Goal: Information Seeking & Learning: Learn about a topic

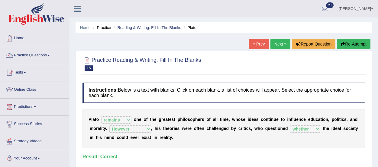
select select "remains"
select select "However"
select select "whether"
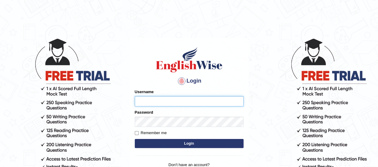
type input "benetta_parramatta"
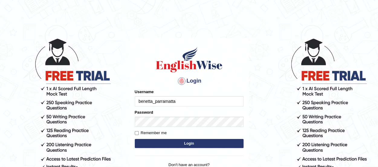
click at [172, 145] on button "Login" at bounding box center [189, 143] width 109 height 9
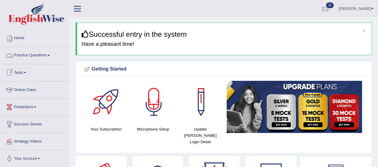
click at [36, 54] on link "Practice Questions" at bounding box center [34, 54] width 69 height 15
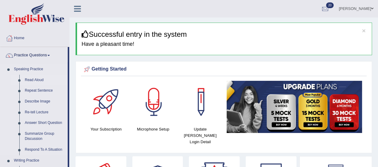
click at [39, 77] on link "Read Aloud" at bounding box center [45, 80] width 46 height 11
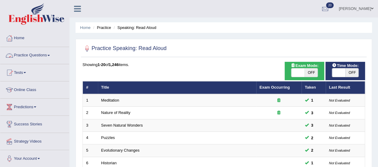
click at [41, 54] on link "Practice Questions" at bounding box center [34, 54] width 69 height 15
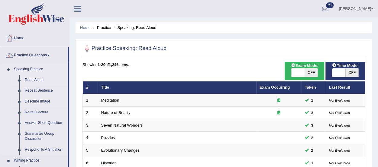
click at [27, 102] on link "Describe Image" at bounding box center [45, 101] width 46 height 11
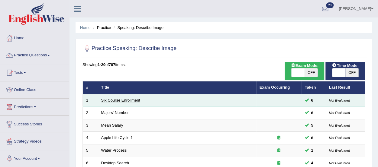
click at [124, 99] on link "Six Course Enrollment" at bounding box center [120, 100] width 39 height 5
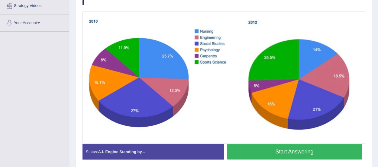
scroll to position [136, 0]
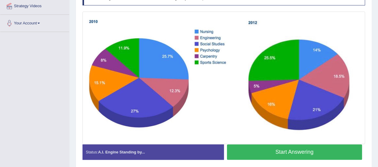
click at [294, 153] on button "Start Answering" at bounding box center [294, 152] width 135 height 15
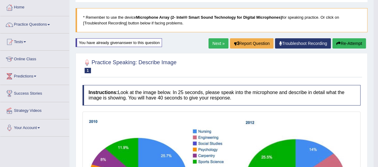
scroll to position [30, 0]
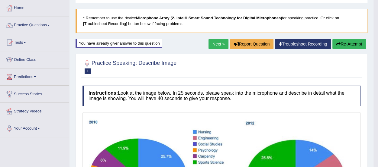
click at [350, 43] on button "Re-Attempt" at bounding box center [349, 44] width 34 height 10
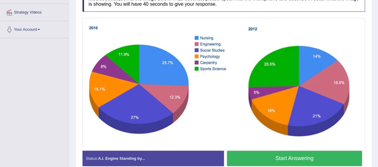
scroll to position [128, 0]
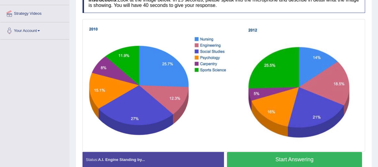
click at [298, 156] on button "Start Answering" at bounding box center [294, 159] width 135 height 15
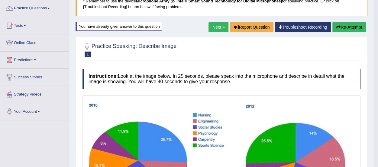
scroll to position [44, 0]
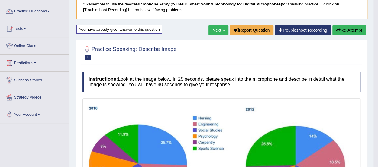
click at [345, 30] on button "Re-Attempt" at bounding box center [349, 30] width 34 height 10
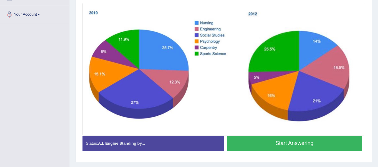
scroll to position [145, 0]
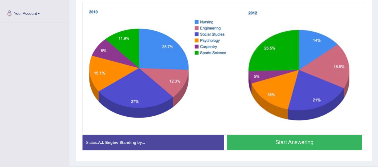
click at [316, 141] on button "Start Answering" at bounding box center [294, 142] width 135 height 15
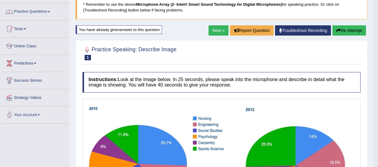
scroll to position [37, 0]
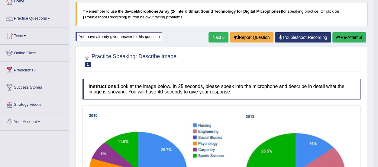
click at [343, 35] on button "Re-Attempt" at bounding box center [349, 37] width 34 height 10
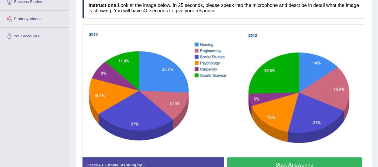
scroll to position [120, 0]
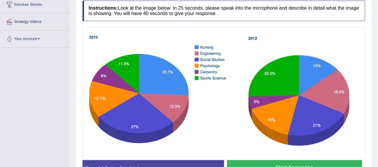
click at [327, 161] on button "Start Answering" at bounding box center [294, 168] width 135 height 15
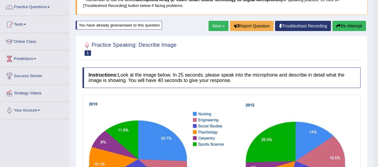
scroll to position [48, 0]
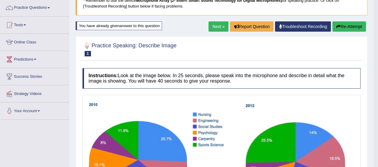
click at [343, 27] on button "Re-Attempt" at bounding box center [349, 26] width 34 height 10
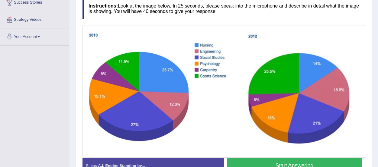
scroll to position [122, 0]
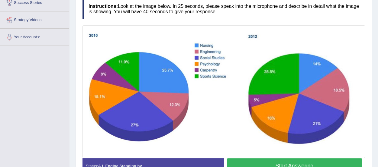
click at [309, 161] on button "Start Answering" at bounding box center [294, 166] width 135 height 15
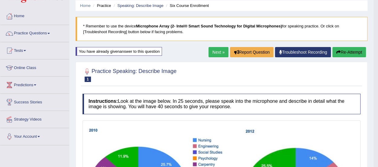
scroll to position [18, 0]
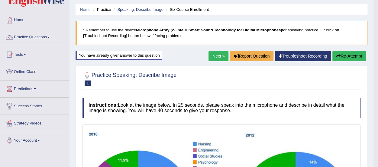
click at [219, 52] on link "Next »" at bounding box center [219, 56] width 20 height 10
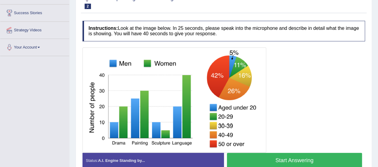
scroll to position [117, 0]
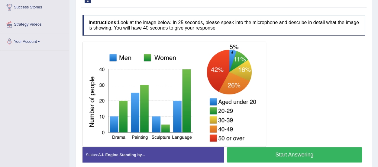
click at [327, 154] on button "Start Answering" at bounding box center [294, 155] width 135 height 15
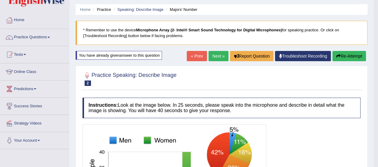
scroll to position [0, 0]
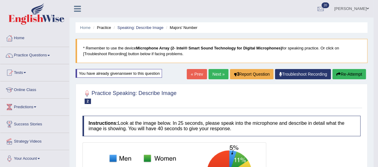
click at [27, 55] on link "Practice Questions" at bounding box center [34, 54] width 69 height 15
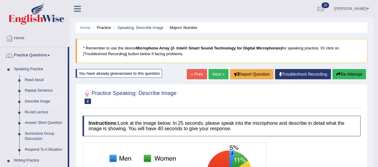
click at [32, 102] on link "Describe Image" at bounding box center [45, 101] width 46 height 11
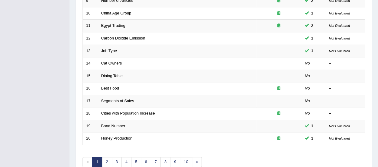
scroll to position [199, 0]
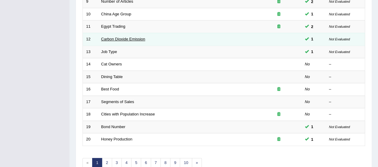
click at [133, 37] on link "Carbon Dioxide Emission" at bounding box center [123, 39] width 44 height 5
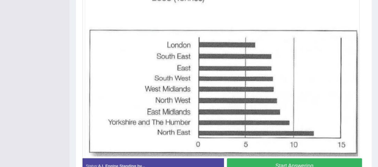
scroll to position [184, 0]
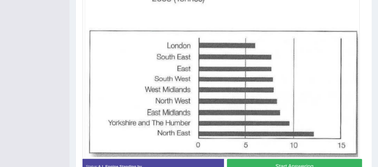
click at [340, 163] on button "Start Answering" at bounding box center [294, 166] width 135 height 15
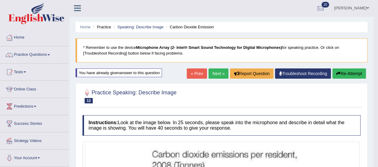
scroll to position [0, 0]
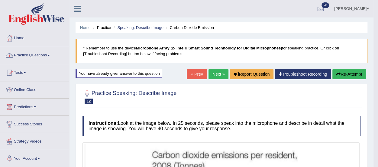
click at [41, 56] on link "Practice Questions" at bounding box center [34, 54] width 69 height 15
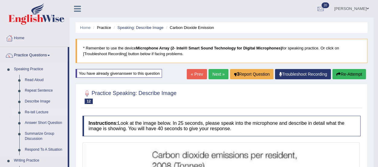
click at [32, 112] on link "Re-tell Lecture" at bounding box center [45, 112] width 46 height 11
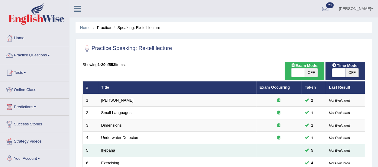
click at [109, 148] on link "Ikebana" at bounding box center [108, 150] width 14 height 5
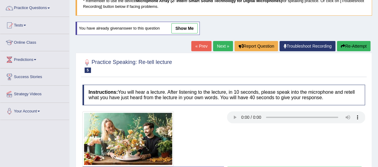
scroll to position [48, 0]
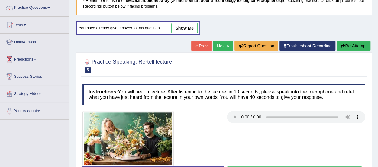
click at [217, 44] on link "Next »" at bounding box center [223, 46] width 20 height 10
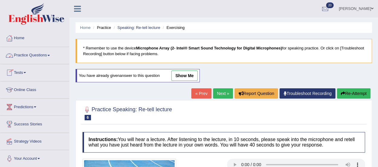
click at [28, 56] on link "Practice Questions" at bounding box center [34, 54] width 69 height 15
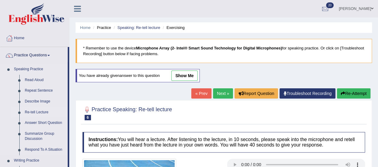
click at [39, 110] on link "Re-tell Lecture" at bounding box center [45, 112] width 46 height 11
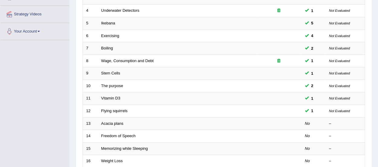
scroll to position [128, 0]
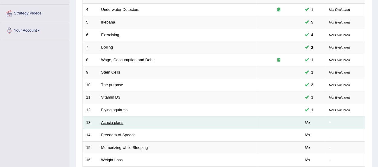
click at [112, 121] on link "Acacia plans" at bounding box center [112, 123] width 22 height 5
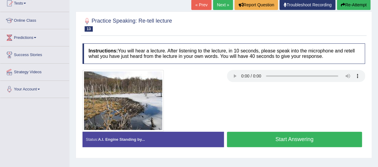
scroll to position [71, 0]
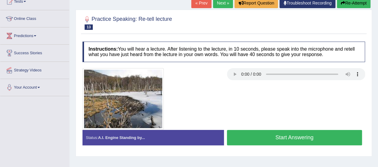
click at [252, 134] on button "Start Answering" at bounding box center [294, 137] width 135 height 15
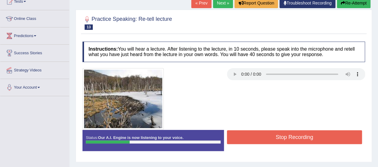
click at [252, 134] on button "Stop Recording" at bounding box center [294, 138] width 135 height 14
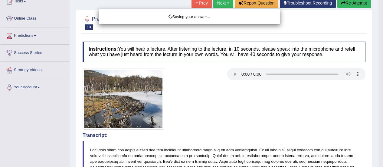
click at [348, 3] on div "Saving your answer..." at bounding box center [191, 83] width 383 height 167
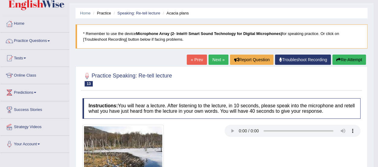
scroll to position [7, 0]
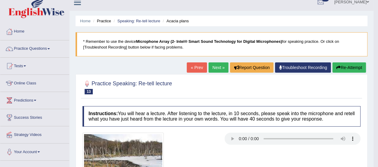
click at [349, 66] on button "Re-Attempt" at bounding box center [349, 68] width 34 height 10
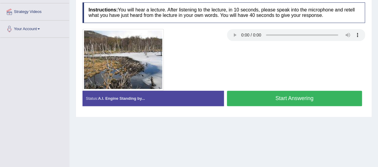
scroll to position [131, 0]
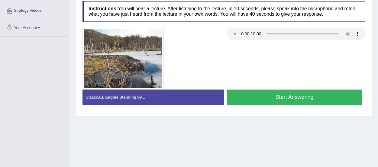
click at [323, 94] on button "Start Answering" at bounding box center [294, 97] width 135 height 15
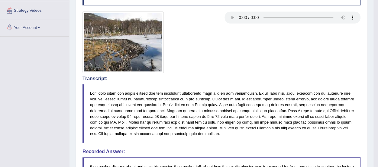
drag, startPoint x: 380, startPoint y: 99, endPoint x: 374, endPoint y: 139, distance: 40.4
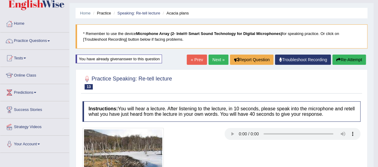
scroll to position [0, 0]
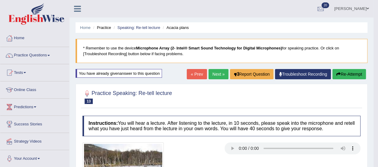
click at [210, 76] on link "Next »" at bounding box center [219, 74] width 20 height 10
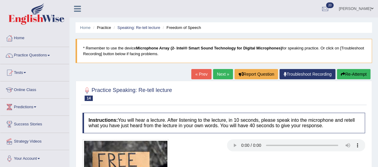
click at [268, 105] on div "Practice Speaking: Re-tell lecture 14 Freedom of Speech Instructions: You will …" at bounding box center [224, 152] width 297 height 143
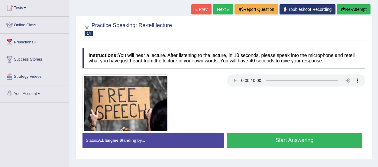
scroll to position [65, 0]
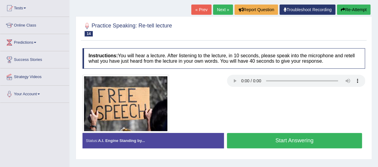
click at [252, 139] on button "Start Answering" at bounding box center [294, 140] width 135 height 15
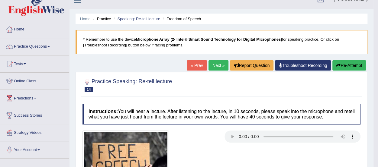
scroll to position [0, 0]
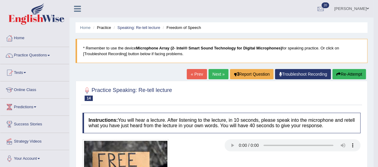
click at [219, 75] on link "Next »" at bounding box center [219, 74] width 20 height 10
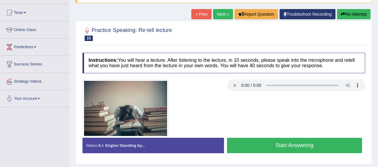
scroll to position [59, 0]
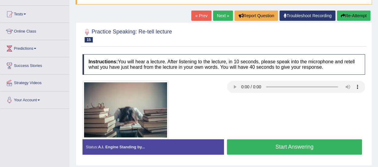
click at [250, 144] on button "Start Answering" at bounding box center [294, 147] width 135 height 15
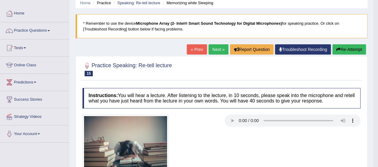
scroll to position [0, 0]
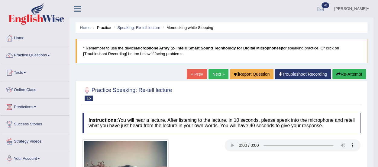
click at [346, 73] on button "Re-Attempt" at bounding box center [349, 74] width 34 height 10
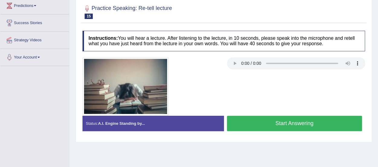
scroll to position [104, 0]
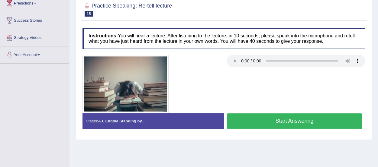
click at [293, 119] on button "Start Answering" at bounding box center [294, 121] width 135 height 15
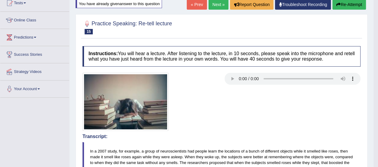
scroll to position [0, 0]
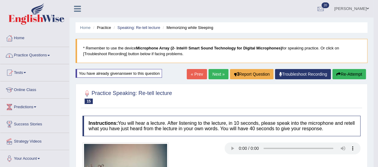
click at [37, 54] on link "Practice Questions" at bounding box center [34, 54] width 69 height 15
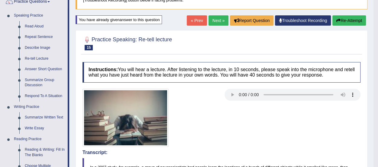
scroll to position [53, 0]
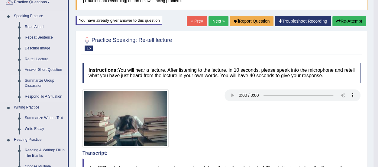
click at [34, 79] on link "Summarize Group Discussion" at bounding box center [45, 84] width 46 height 16
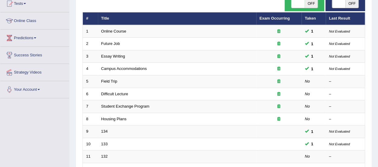
scroll to position [70, 0]
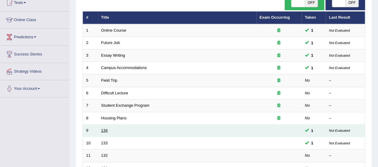
click at [105, 129] on link "134" at bounding box center [104, 130] width 7 height 5
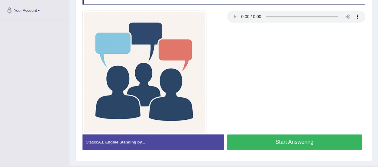
scroll to position [149, 0]
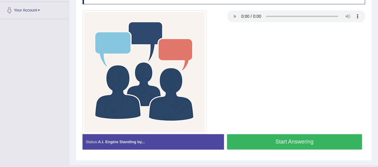
click at [282, 140] on button "Start Answering" at bounding box center [294, 142] width 135 height 15
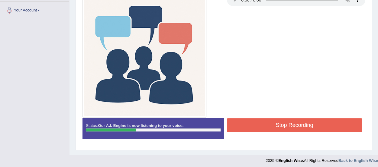
click at [334, 125] on button "Stop Recording" at bounding box center [294, 125] width 135 height 14
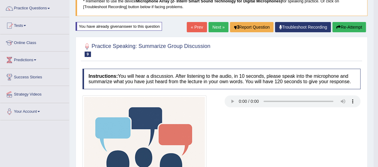
scroll to position [45, 0]
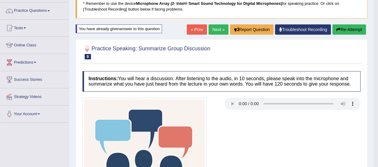
click at [349, 29] on button "Re-Attempt" at bounding box center [349, 29] width 34 height 10
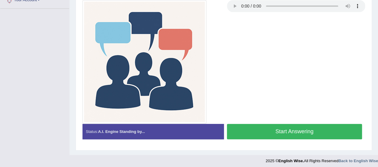
scroll to position [160, 0]
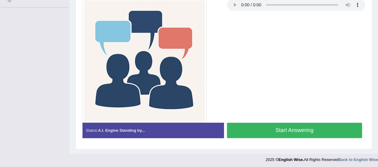
click at [315, 131] on button "Start Answering" at bounding box center [294, 130] width 135 height 15
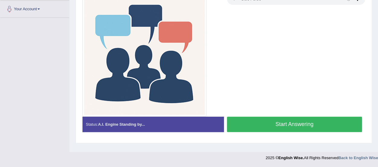
scroll to position [150, 0]
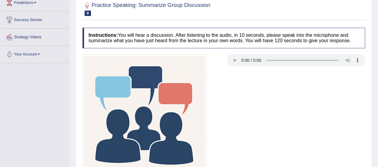
scroll to position [131, 0]
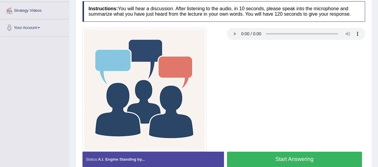
click at [319, 159] on button "Start Answering" at bounding box center [294, 159] width 135 height 15
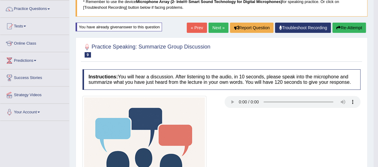
scroll to position [0, 0]
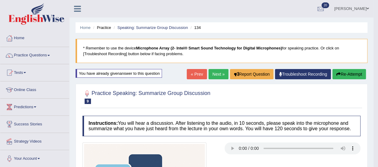
click at [34, 53] on link "Practice Questions" at bounding box center [34, 54] width 69 height 15
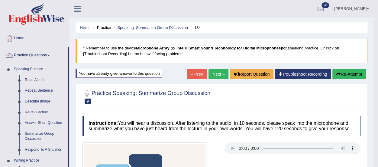
click at [213, 74] on link "Next »" at bounding box center [219, 74] width 20 height 10
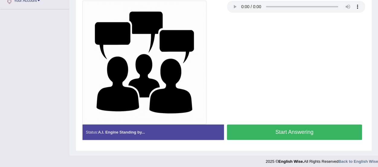
scroll to position [160, 0]
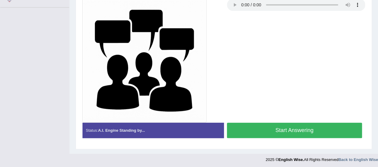
click at [272, 127] on button "Start Answering" at bounding box center [294, 130] width 135 height 15
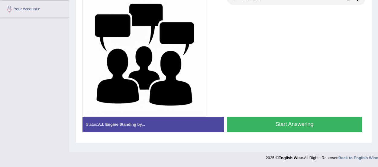
scroll to position [150, 0]
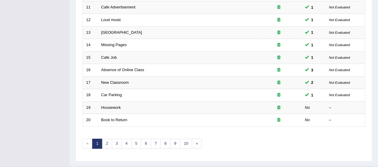
scroll to position [230, 0]
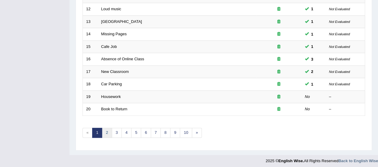
click at [105, 129] on link "2" at bounding box center [107, 133] width 10 height 10
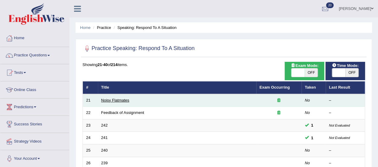
click at [112, 101] on link "Noisy Flatmates" at bounding box center [115, 100] width 28 height 5
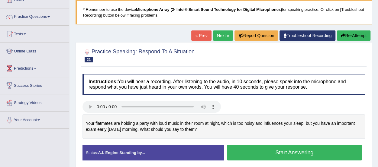
scroll to position [49, 0]
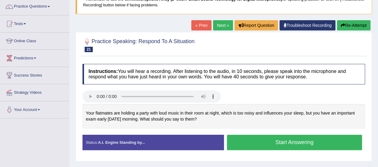
click at [242, 141] on button "Start Answering" at bounding box center [294, 142] width 135 height 15
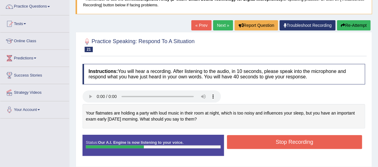
click at [242, 141] on button "Stop Recording" at bounding box center [294, 142] width 135 height 14
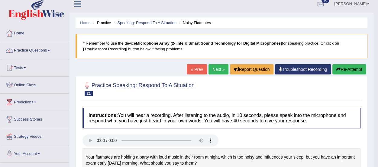
scroll to position [0, 0]
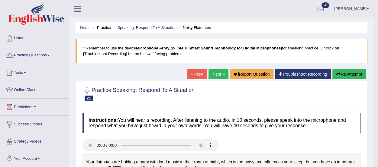
click at [346, 73] on button "Re-Attempt" at bounding box center [349, 74] width 34 height 10
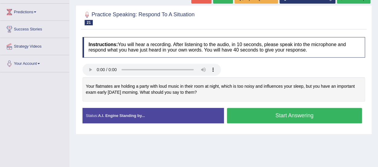
scroll to position [91, 0]
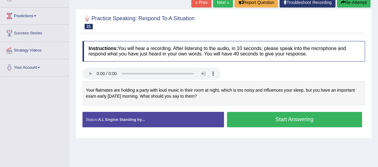
click at [248, 141] on div "Home Practice Speaking: Respond To A Situation Noisy Flatmates * Remember to us…" at bounding box center [224, 60] width 309 height 302
click at [254, 121] on button "Start Answering" at bounding box center [294, 119] width 135 height 15
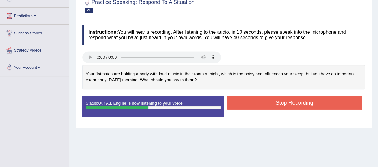
click at [265, 96] on button "Stop Recording" at bounding box center [294, 103] width 135 height 14
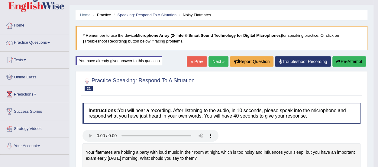
scroll to position [0, 0]
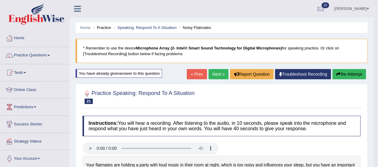
click at [217, 74] on link "Next »" at bounding box center [219, 74] width 20 height 10
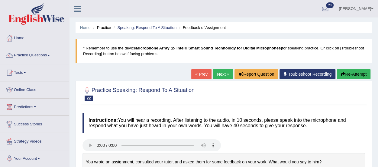
click at [343, 75] on icon "button" at bounding box center [343, 74] width 4 height 4
click at [220, 73] on link "Next »" at bounding box center [223, 74] width 20 height 10
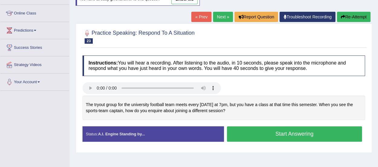
scroll to position [78, 0]
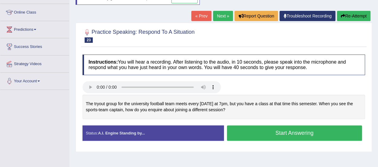
click at [244, 131] on button "Start Answering" at bounding box center [294, 133] width 135 height 15
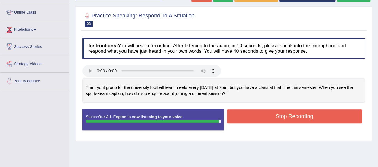
click at [249, 116] on button "Stop Recording" at bounding box center [294, 117] width 135 height 14
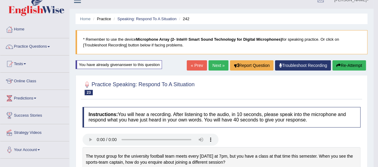
scroll to position [0, 0]
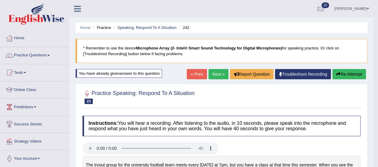
click at [344, 73] on button "Re-Attempt" at bounding box center [349, 74] width 34 height 10
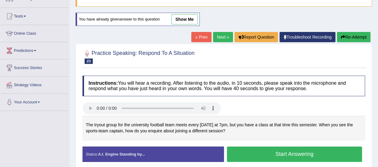
scroll to position [70, 0]
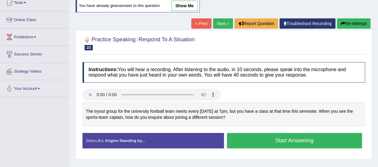
click at [247, 141] on button "Start Answering" at bounding box center [294, 140] width 135 height 15
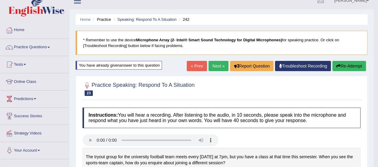
scroll to position [0, 0]
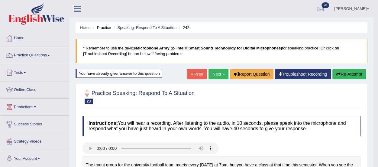
click at [215, 73] on link "Next »" at bounding box center [219, 74] width 20 height 10
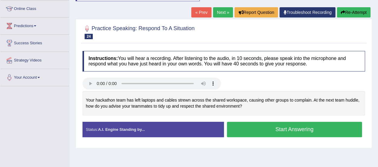
scroll to position [83, 0]
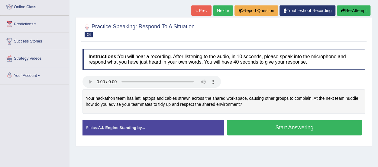
click at [235, 129] on button "Start Answering" at bounding box center [294, 127] width 135 height 15
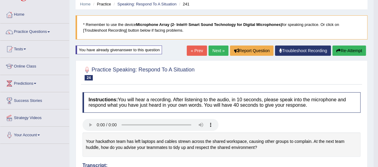
scroll to position [16, 0]
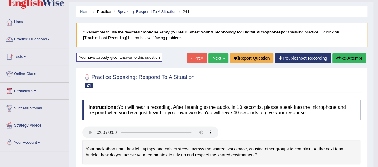
click at [355, 55] on button "Re-Attempt" at bounding box center [349, 58] width 34 height 10
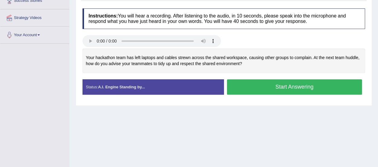
scroll to position [123, 0]
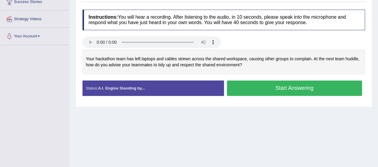
click at [327, 83] on button "Start Answering" at bounding box center [294, 88] width 135 height 15
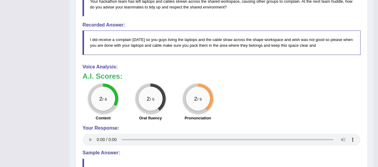
scroll to position [0, 0]
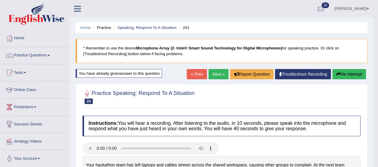
click at [215, 73] on link "Next »" at bounding box center [219, 74] width 20 height 10
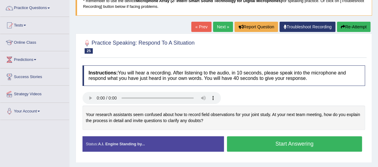
scroll to position [48, 0]
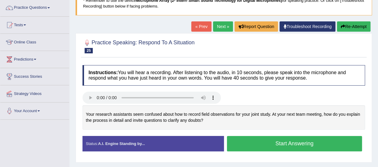
click at [240, 139] on button "Start Answering" at bounding box center [294, 143] width 135 height 15
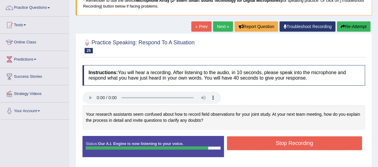
click at [240, 139] on button "Stop Recording" at bounding box center [294, 144] width 135 height 14
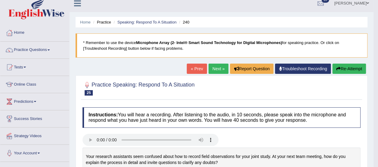
scroll to position [4, 0]
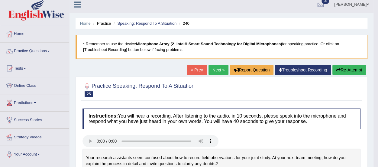
click at [25, 53] on link "Practice Questions" at bounding box center [34, 50] width 69 height 15
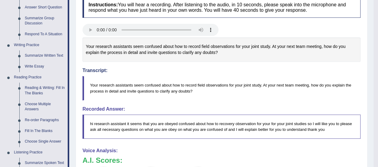
scroll to position [123, 0]
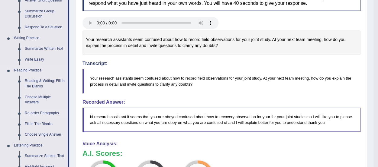
click at [50, 112] on link "Re-order Paragraphs" at bounding box center [45, 113] width 46 height 11
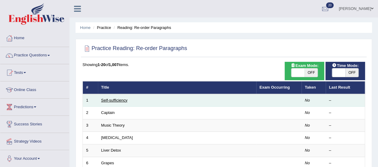
click at [113, 101] on link "Self-sufficiency" at bounding box center [114, 100] width 26 height 5
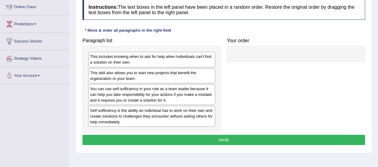
scroll to position [85, 0]
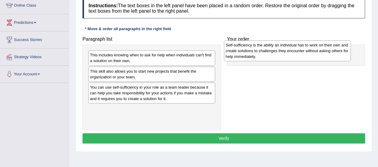
drag, startPoint x: 154, startPoint y: 116, endPoint x: 289, endPoint y: 52, distance: 149.8
click at [289, 52] on div "Self-sufficiency is the ability an individual has to work on their own and crea…" at bounding box center [287, 51] width 127 height 21
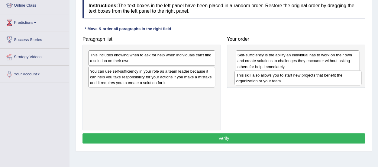
drag, startPoint x: 152, startPoint y: 74, endPoint x: 298, endPoint y: 79, distance: 146.4
click at [298, 79] on div "This skill also allows you to start new projects that benefit the organization …" at bounding box center [298, 78] width 127 height 15
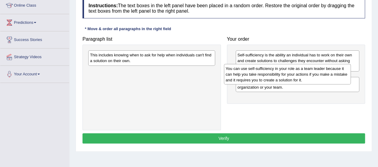
drag, startPoint x: 192, startPoint y: 75, endPoint x: 329, endPoint y: 73, distance: 137.2
click at [329, 73] on div "You can use self-sufficiency in your role as a team leader because it can help …" at bounding box center [287, 74] width 127 height 21
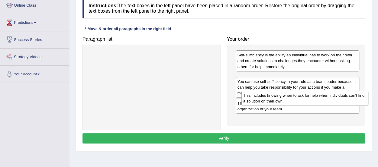
drag, startPoint x: 188, startPoint y: 60, endPoint x: 340, endPoint y: 100, distance: 157.3
click at [340, 100] on div "This includes knowing when to ask for help when individuals can't find a soluti…" at bounding box center [305, 98] width 127 height 15
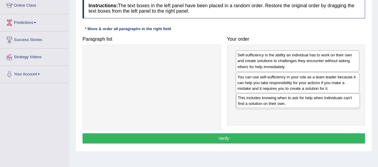
drag, startPoint x: 316, startPoint y: 81, endPoint x: 317, endPoint y: 101, distance: 20.3
click at [317, 101] on div "This includes knowing when to ask for help when individuals can't find a soluti…" at bounding box center [298, 100] width 124 height 15
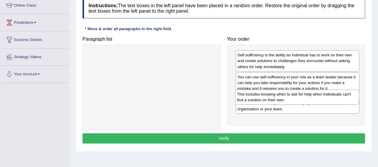
drag, startPoint x: 293, startPoint y: 114, endPoint x: 293, endPoint y: 94, distance: 20.0
click at [293, 94] on div "This includes knowing when to ask for help when individuals can't find a soluti…" at bounding box center [297, 97] width 124 height 15
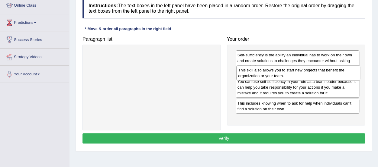
drag, startPoint x: 271, startPoint y: 115, endPoint x: 271, endPoint y: 70, distance: 44.1
click at [271, 70] on div "This skill also allows you to start new projects that benefit the organization …" at bounding box center [298, 73] width 124 height 15
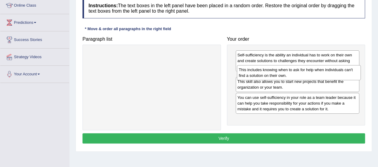
drag, startPoint x: 260, startPoint y: 120, endPoint x: 262, endPoint y: 76, distance: 44.5
click at [262, 76] on div "This includes knowing when to ask for help when individuals can't find a soluti…" at bounding box center [299, 72] width 124 height 15
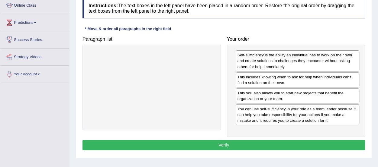
click at [242, 144] on button "Verify" at bounding box center [224, 145] width 283 height 10
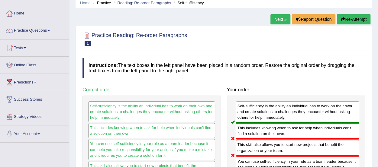
scroll to position [19, 0]
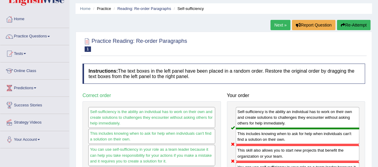
click at [278, 25] on link "Next »" at bounding box center [281, 25] width 20 height 10
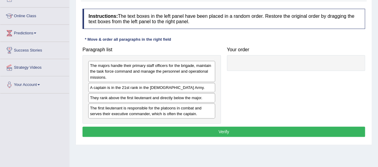
scroll to position [74, 0]
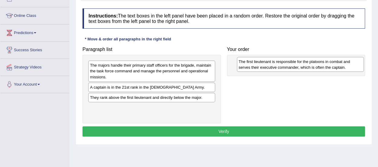
drag, startPoint x: 163, startPoint y: 111, endPoint x: 320, endPoint y: 66, distance: 164.2
click at [320, 66] on div "The first lieutenant is responsible for the platoons in combat and serves their…" at bounding box center [300, 64] width 127 height 15
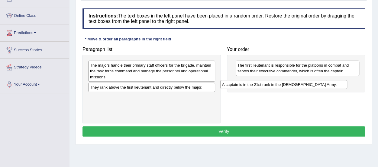
drag, startPoint x: 166, startPoint y: 87, endPoint x: 300, endPoint y: 83, distance: 134.0
click at [300, 83] on div "A captain is in the 21st rank in the US Army." at bounding box center [283, 84] width 127 height 9
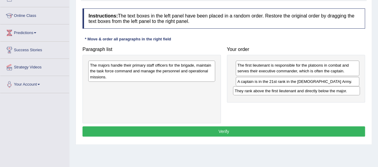
drag, startPoint x: 107, startPoint y: 89, endPoint x: 251, endPoint y: 93, distance: 144.8
click at [251, 93] on div "They rank above the first lieutenant and directly below the major." at bounding box center [296, 90] width 127 height 9
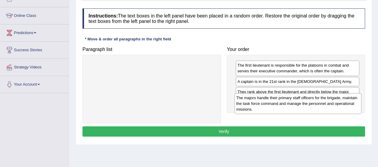
drag, startPoint x: 196, startPoint y: 73, endPoint x: 342, endPoint y: 105, distance: 149.9
click at [342, 105] on div "The majors handle their primary staff officers for the brigade, maintain the ta…" at bounding box center [298, 103] width 127 height 21
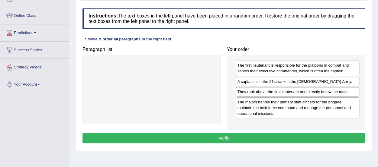
click at [301, 135] on button "Verify" at bounding box center [224, 138] width 283 height 10
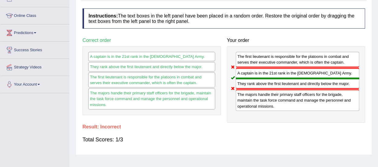
drag, startPoint x: 301, startPoint y: 135, endPoint x: 382, endPoint y: 115, distance: 83.4
click at [378, 93] on html "Toggle navigation Home Practice Questions Speaking Practice Read Aloud Repeat S…" at bounding box center [189, 9] width 378 height 167
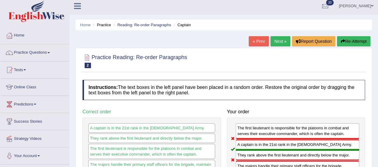
scroll to position [0, 0]
